Goal: Check status: Check status

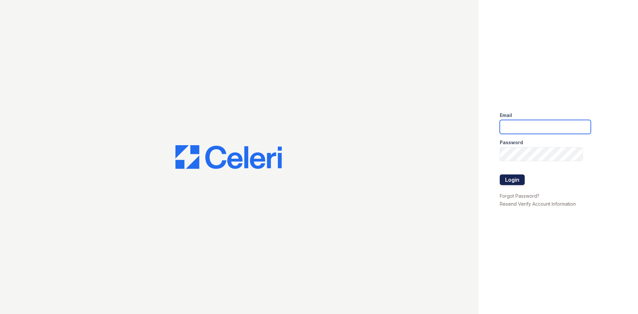
type input "kdominguez@trinity-pm.com"
drag, startPoint x: 510, startPoint y: 184, endPoint x: 541, endPoint y: 181, distance: 31.7
click at [510, 184] on button "Login" at bounding box center [512, 180] width 25 height 11
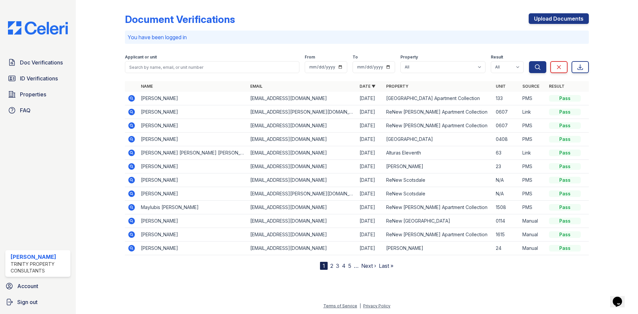
click at [189, 59] on div "Applicant or unit" at bounding box center [212, 58] width 175 height 7
click at [188, 61] on div "Applicant or unit" at bounding box center [212, 58] width 175 height 7
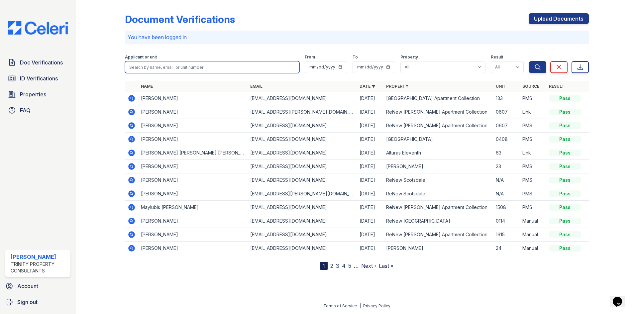
click at [191, 68] on input "search" at bounding box center [212, 67] width 175 height 12
click at [529, 61] on button "Search" at bounding box center [537, 67] width 17 height 12
type input "dervis"
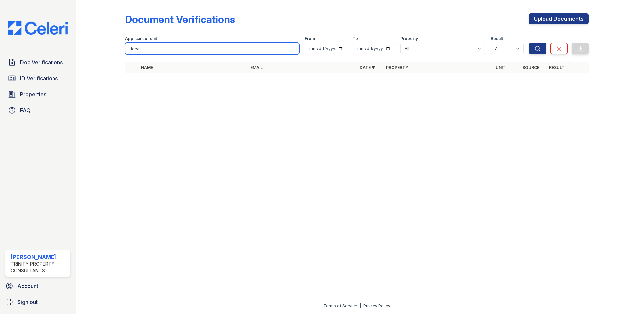
click at [175, 49] on input "dervis'" at bounding box center [212, 49] width 175 height 12
type input "dervis"
click at [529, 43] on button "Search" at bounding box center [537, 49] width 17 height 12
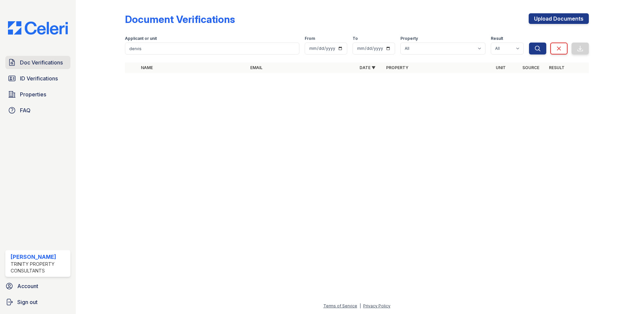
click at [17, 67] on link "Doc Verifications" at bounding box center [37, 62] width 65 height 13
